Goal: Find specific page/section: Locate a particular part of the current website

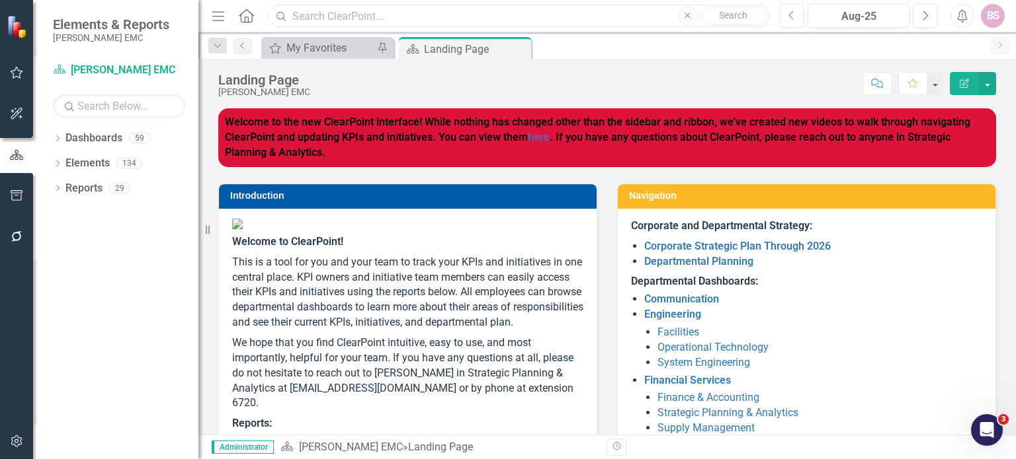
click at [339, 17] on input "text" at bounding box center [518, 16] width 501 height 23
drag, startPoint x: 379, startPoint y: 15, endPoint x: 264, endPoint y: 28, distance: 116.5
click at [266, 25] on div "implementation" at bounding box center [514, 16] width 501 height 23
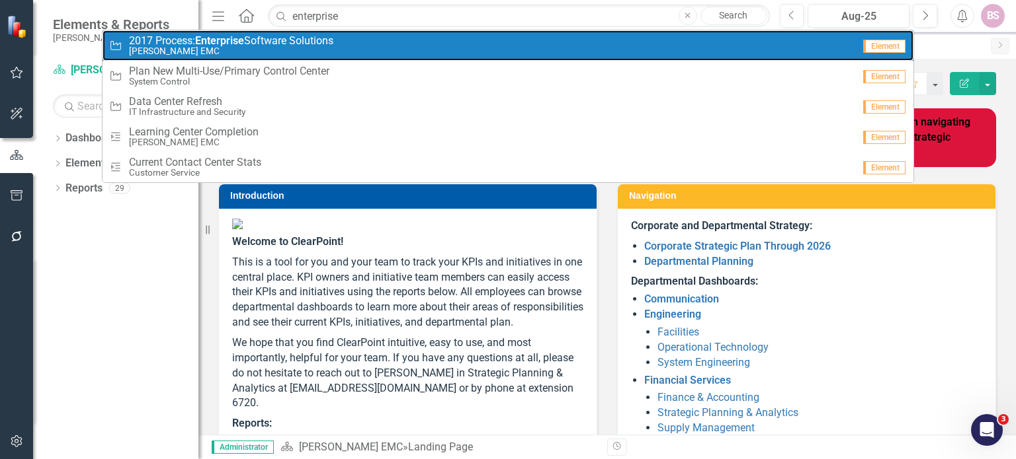
click at [362, 41] on div "Initiative 2017 Process: Enterprise Software Solutions [PERSON_NAME] EMC" at bounding box center [481, 46] width 744 height 22
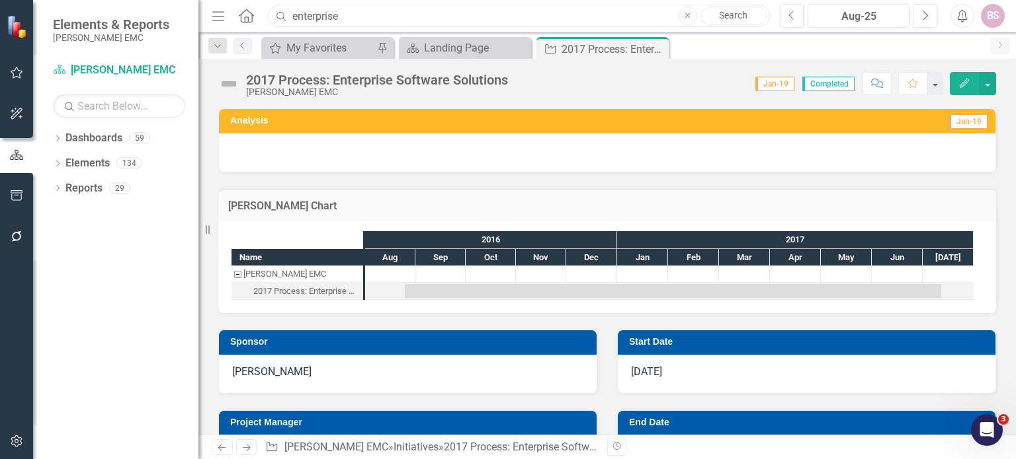
click at [346, 20] on input "enterprise" at bounding box center [518, 16] width 501 height 23
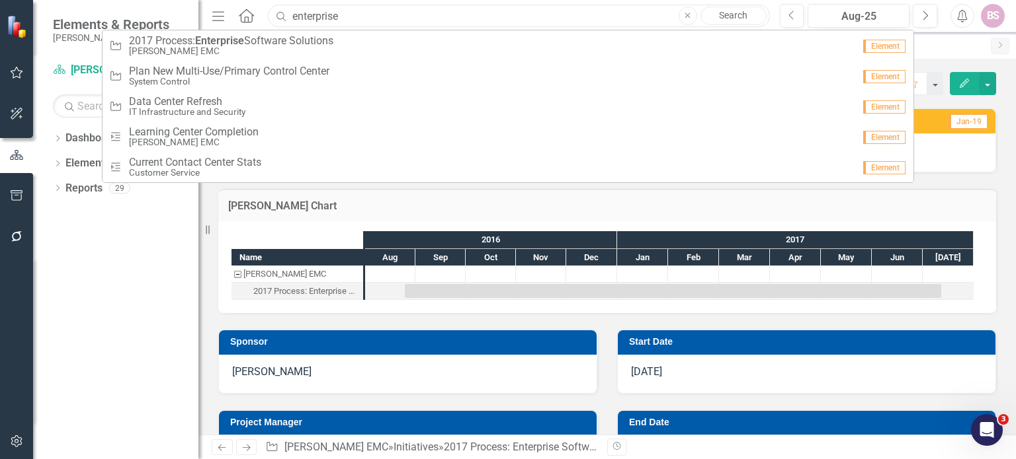
drag, startPoint x: 339, startPoint y: 19, endPoint x: 276, endPoint y: 23, distance: 62.9
click at [276, 21] on div "Search enterprise Close Search" at bounding box center [514, 16] width 501 height 23
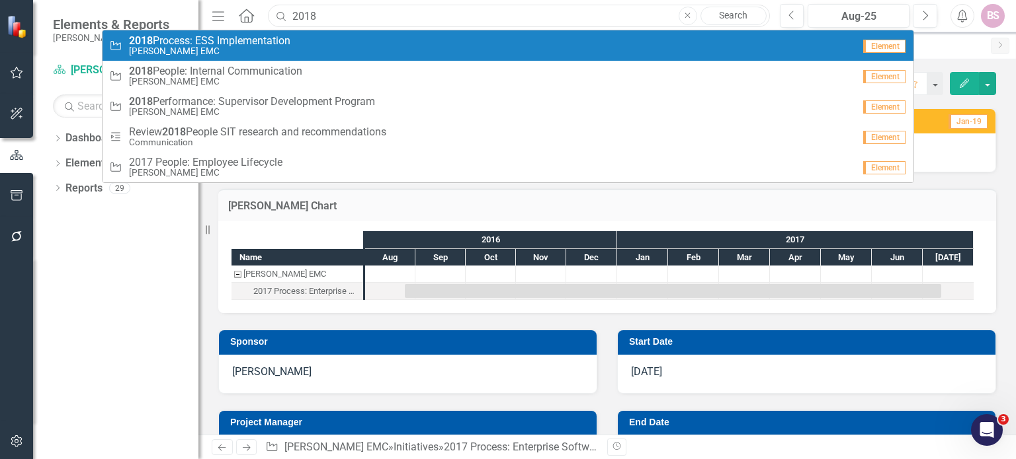
type input "2018"
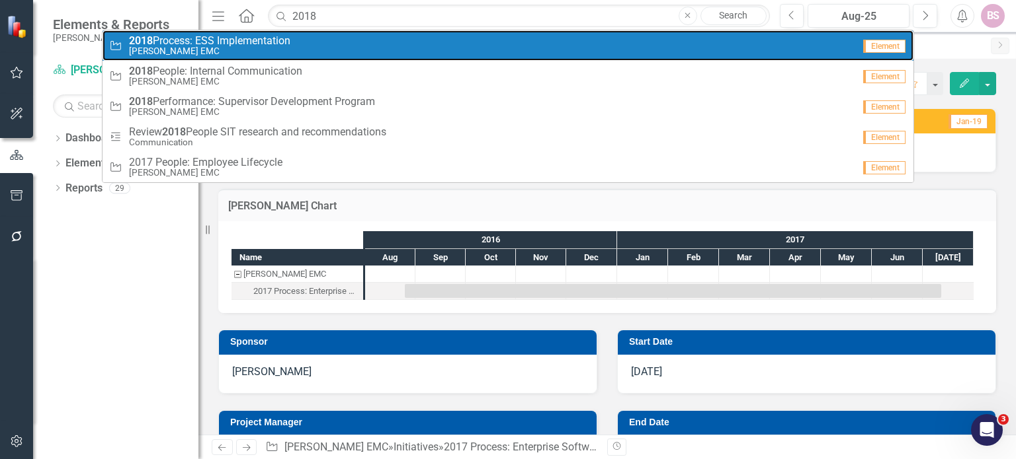
click at [254, 50] on small "[PERSON_NAME] EMC" at bounding box center [209, 51] width 161 height 10
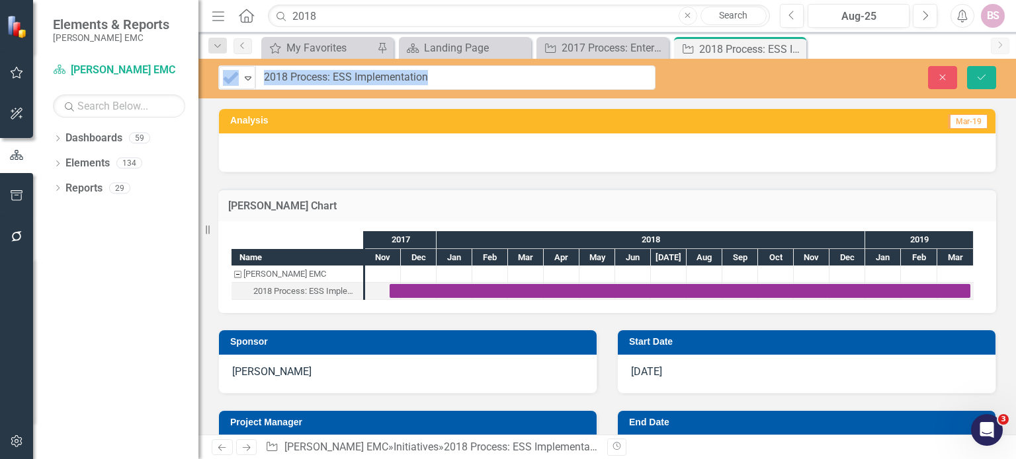
drag, startPoint x: 249, startPoint y: 78, endPoint x: 460, endPoint y: 78, distance: 210.9
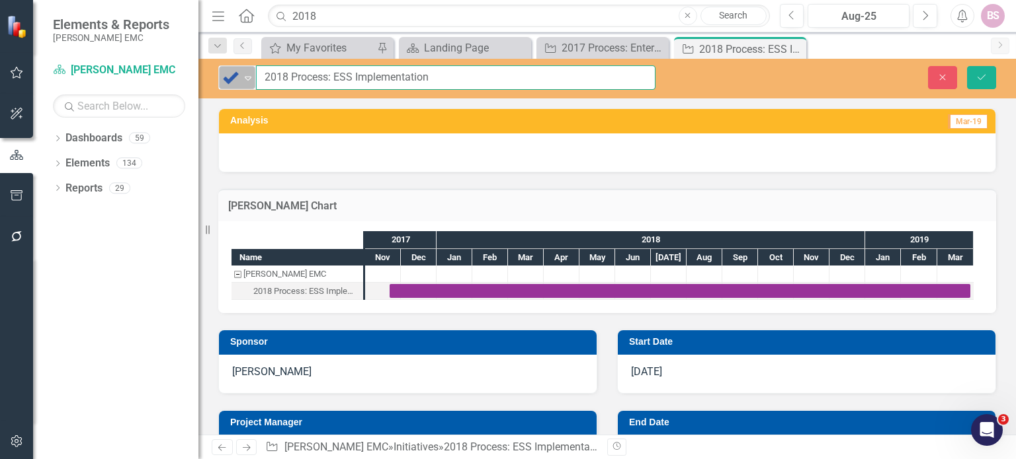
drag, startPoint x: 410, startPoint y: 84, endPoint x: 251, endPoint y: 86, distance: 159.3
click at [251, 85] on div "Complete Expand 2018 Process: ESS Implementation" at bounding box center [436, 77] width 437 height 24
click at [936, 79] on button "Close" at bounding box center [942, 77] width 29 height 23
